Goal: Check status: Check status

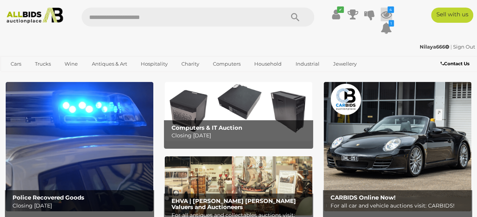
click at [390, 13] on icon at bounding box center [385, 15] width 11 height 14
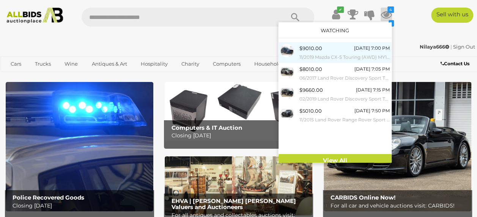
click at [350, 50] on div "$9010.00 [DATE] 7:00 PM 11/2019 Mazda CX-5 Touring (AWD) MY19 KF Series 2 4d Wa…" at bounding box center [344, 52] width 90 height 17
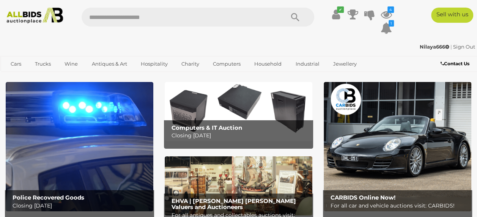
click at [392, 15] on ul "✔ Your account is up to date Transaction History Current Bids" at bounding box center [358, 22] width 76 height 28
click at [388, 12] on icon "4" at bounding box center [390, 9] width 6 height 6
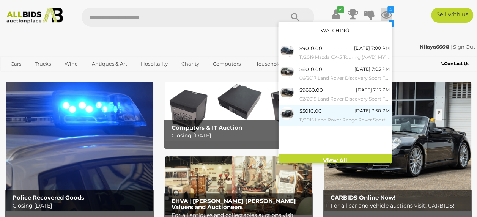
click at [314, 111] on span "$5010.00" at bounding box center [310, 111] width 22 height 6
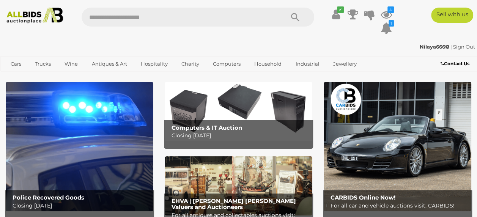
click at [356, 199] on b "CARBIDS Online Now!" at bounding box center [362, 197] width 65 height 7
